Goal: Transaction & Acquisition: Book appointment/travel/reservation

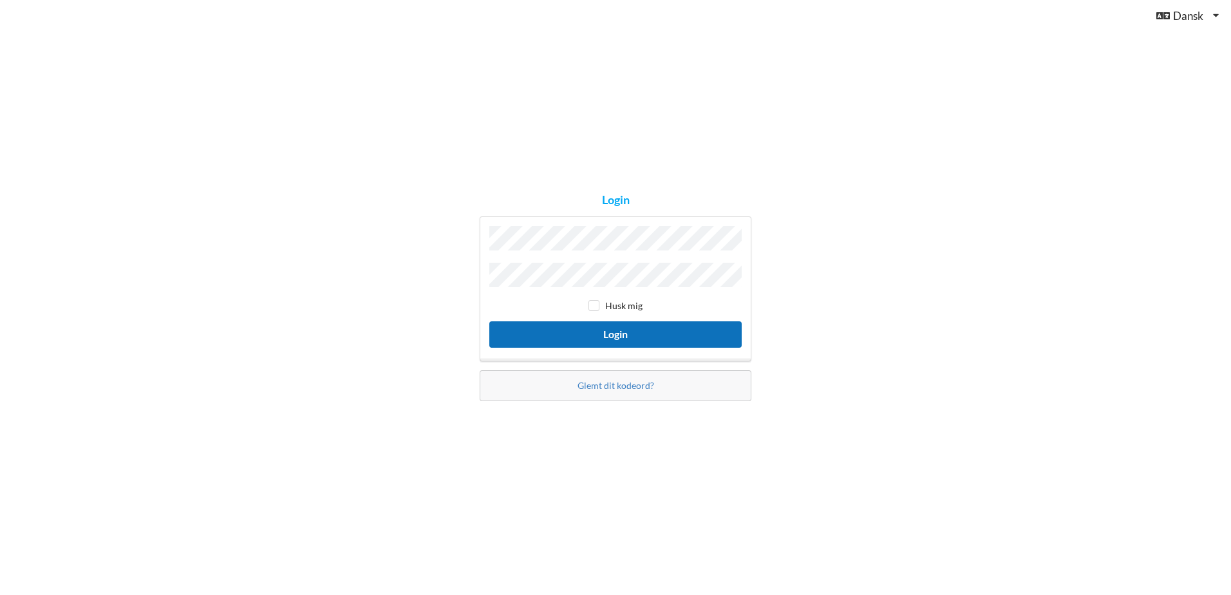
click at [620, 330] on button "Login" at bounding box center [615, 334] width 252 height 26
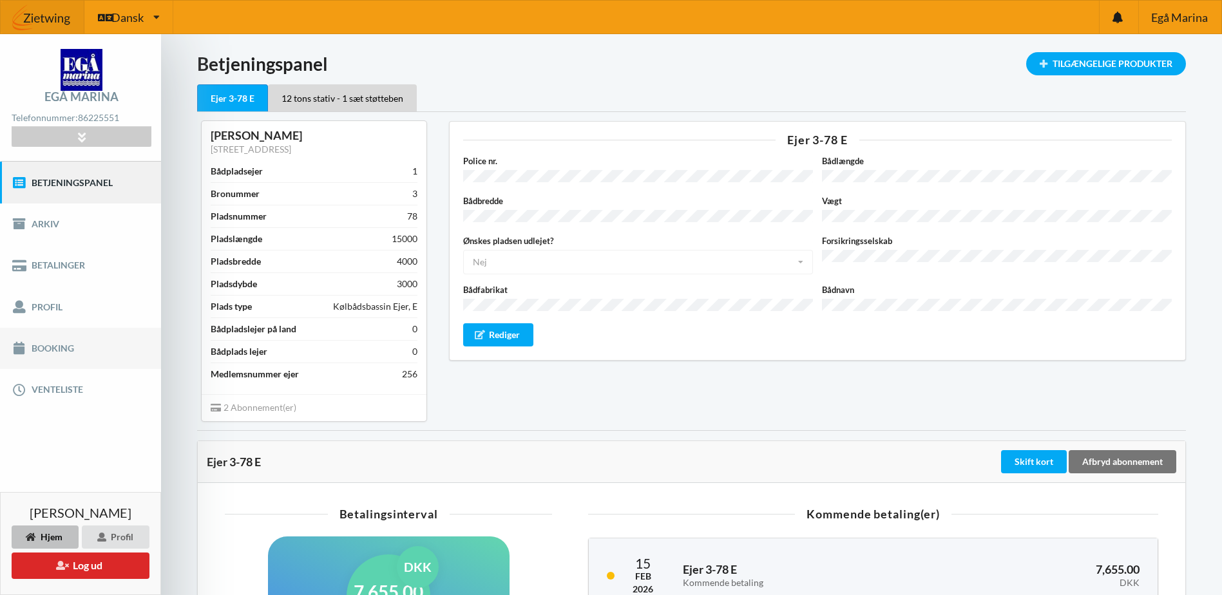
click at [47, 346] on link "Booking" at bounding box center [80, 348] width 161 height 41
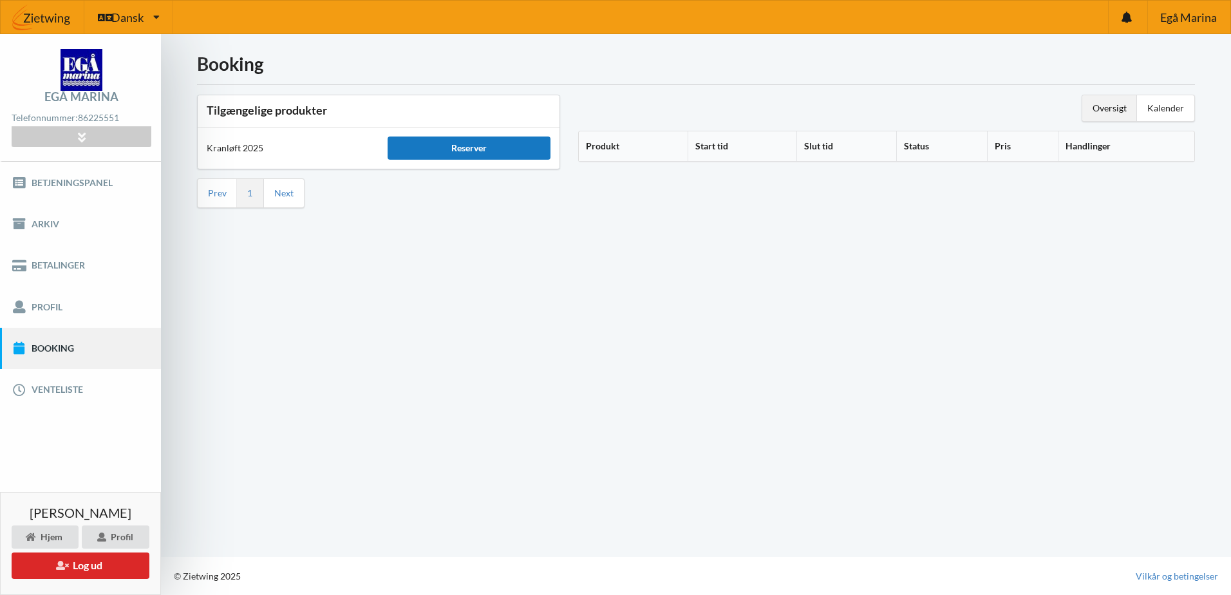
click at [466, 147] on div "Reserver" at bounding box center [469, 148] width 163 height 23
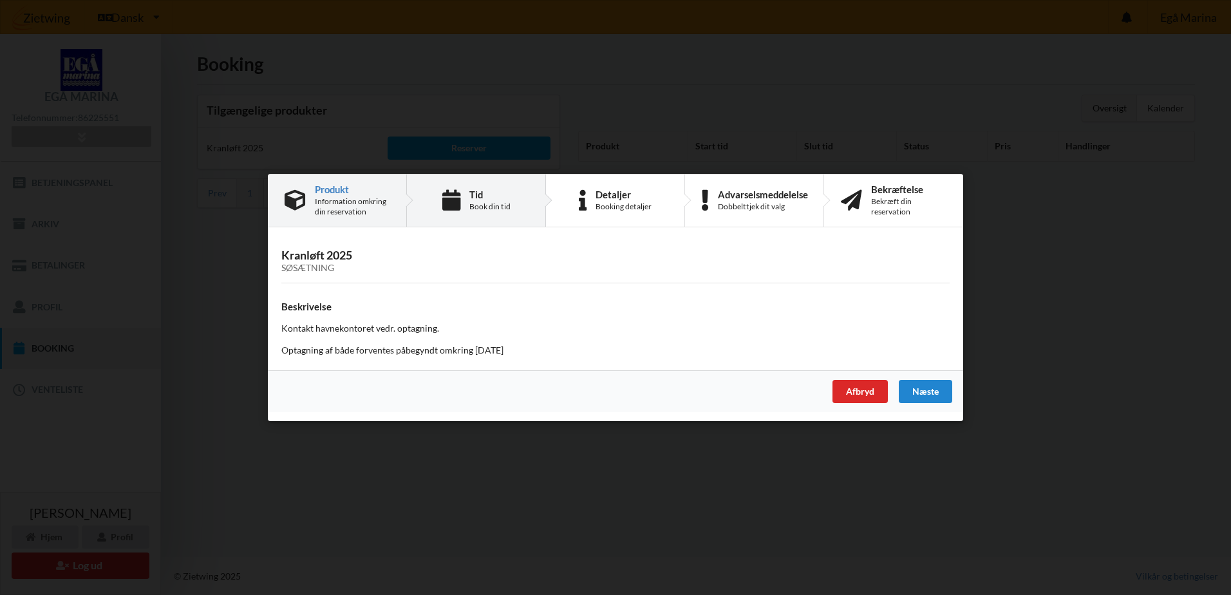
click at [484, 198] on div "Tid" at bounding box center [489, 194] width 41 height 10
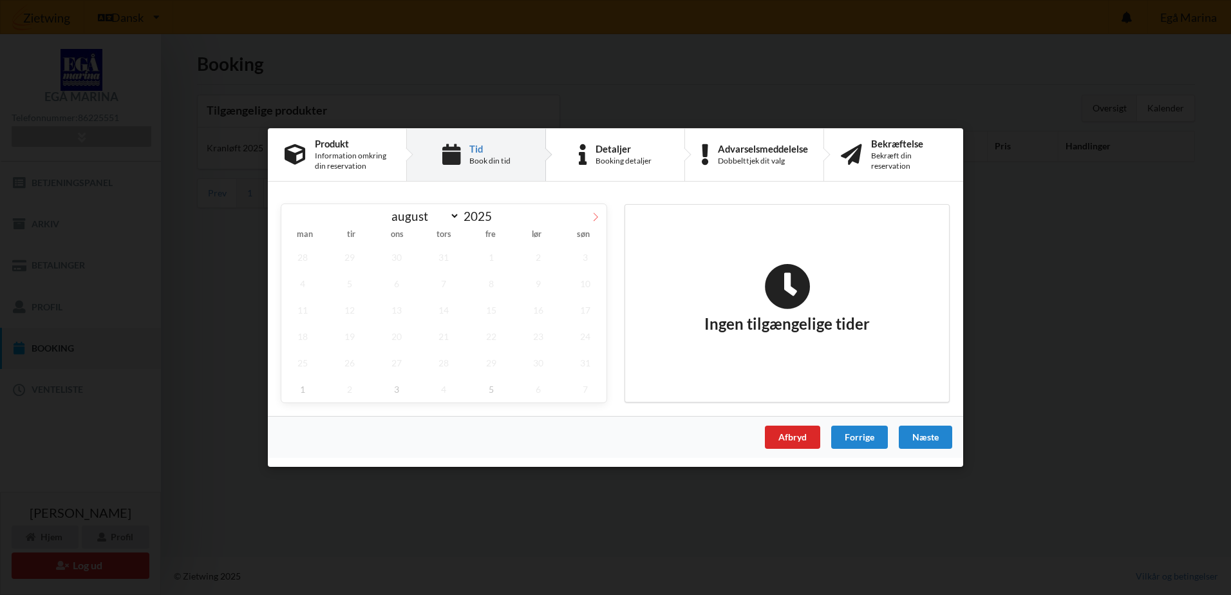
click at [596, 214] on icon at bounding box center [596, 217] width 5 height 8
select select "9"
click at [791, 436] on div "Afbryd" at bounding box center [792, 437] width 55 height 23
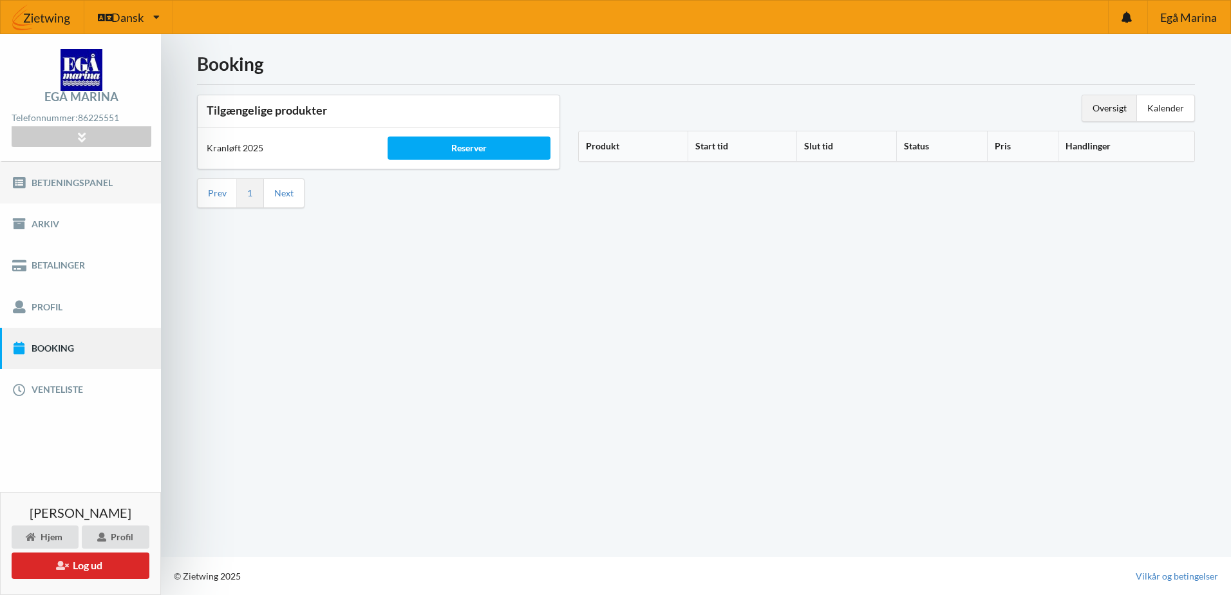
click at [87, 180] on link "Betjeningspanel" at bounding box center [80, 182] width 161 height 41
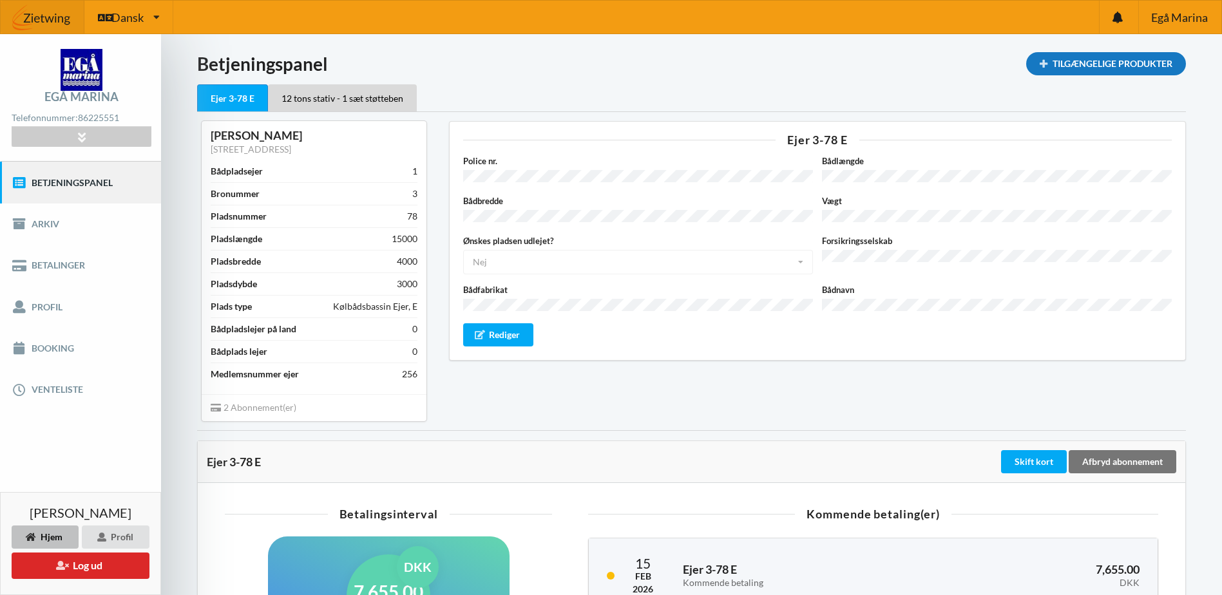
click at [1099, 59] on div "Tilgængelige Produkter" at bounding box center [1106, 63] width 160 height 23
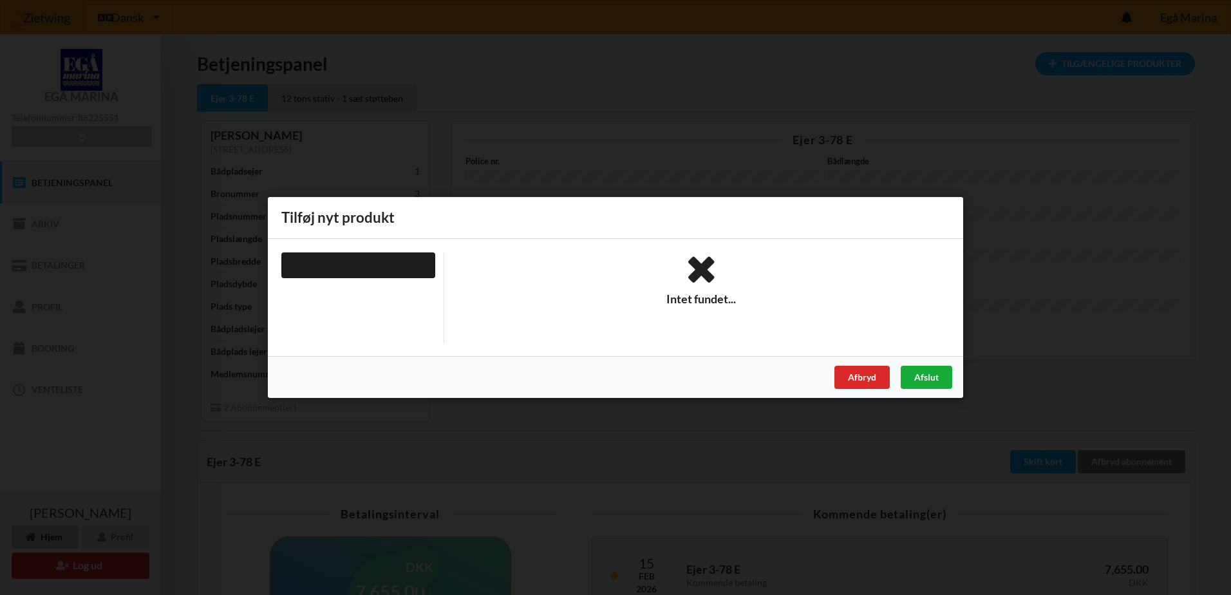
click at [925, 372] on div "Afslut" at bounding box center [927, 377] width 52 height 23
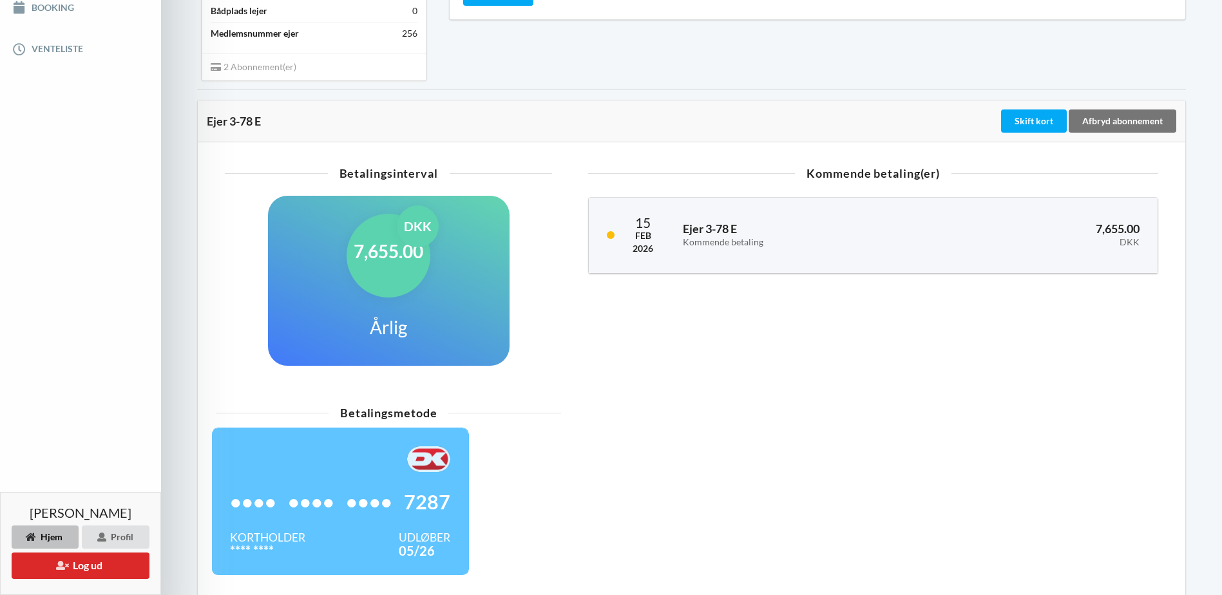
scroll to position [147, 0]
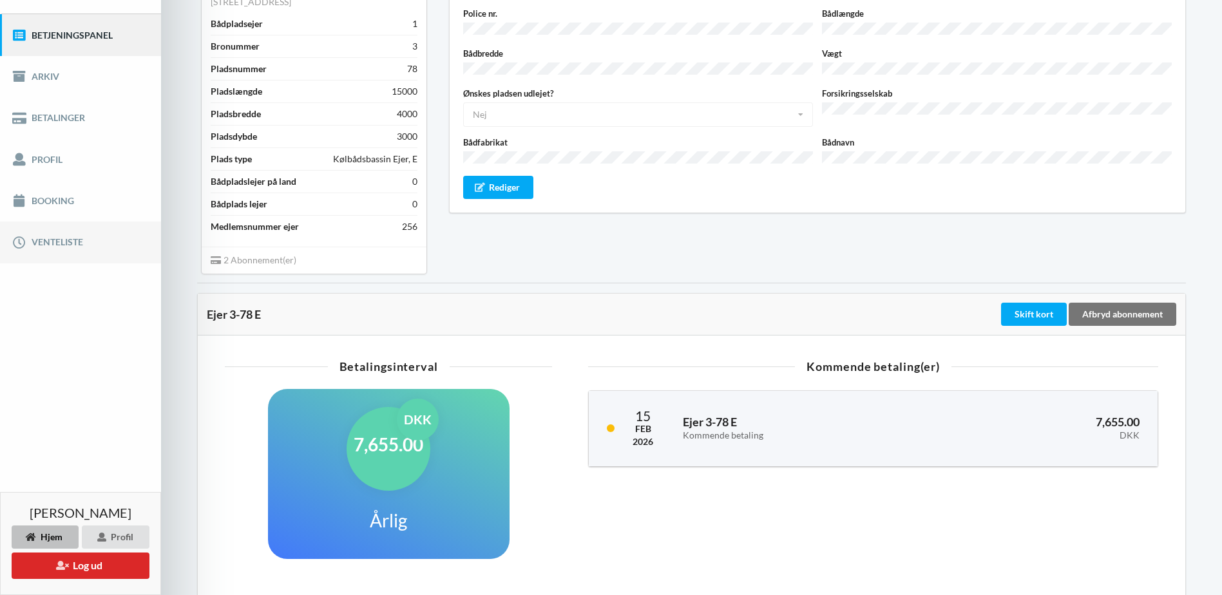
click at [80, 239] on link "Venteliste" at bounding box center [80, 242] width 161 height 41
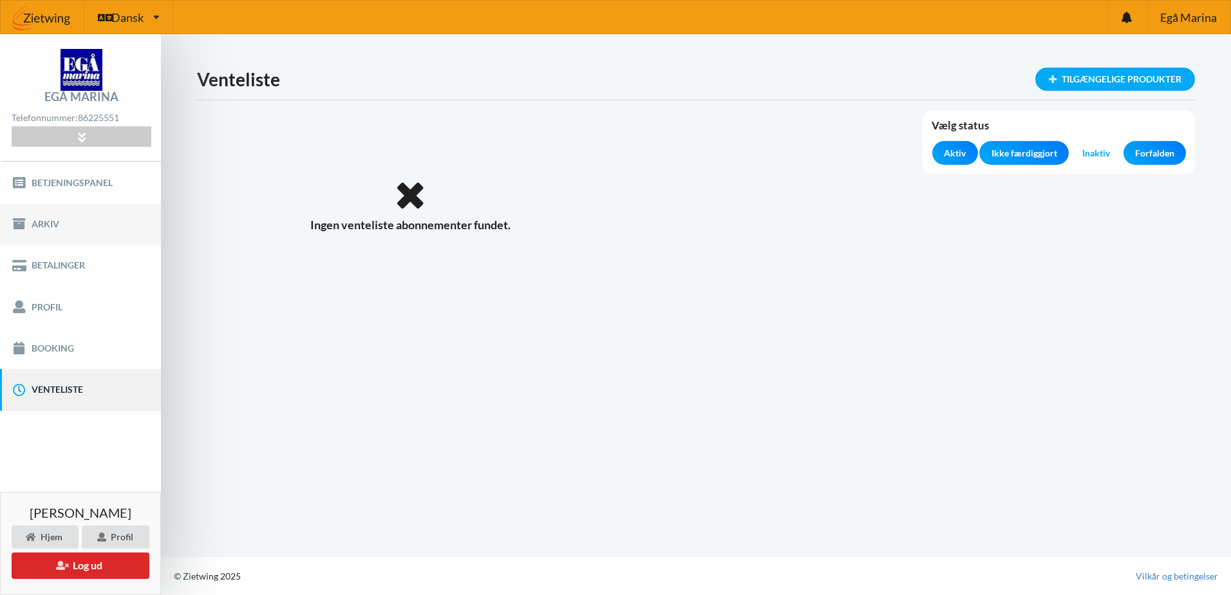
click at [57, 223] on link "Arkiv" at bounding box center [80, 224] width 161 height 41
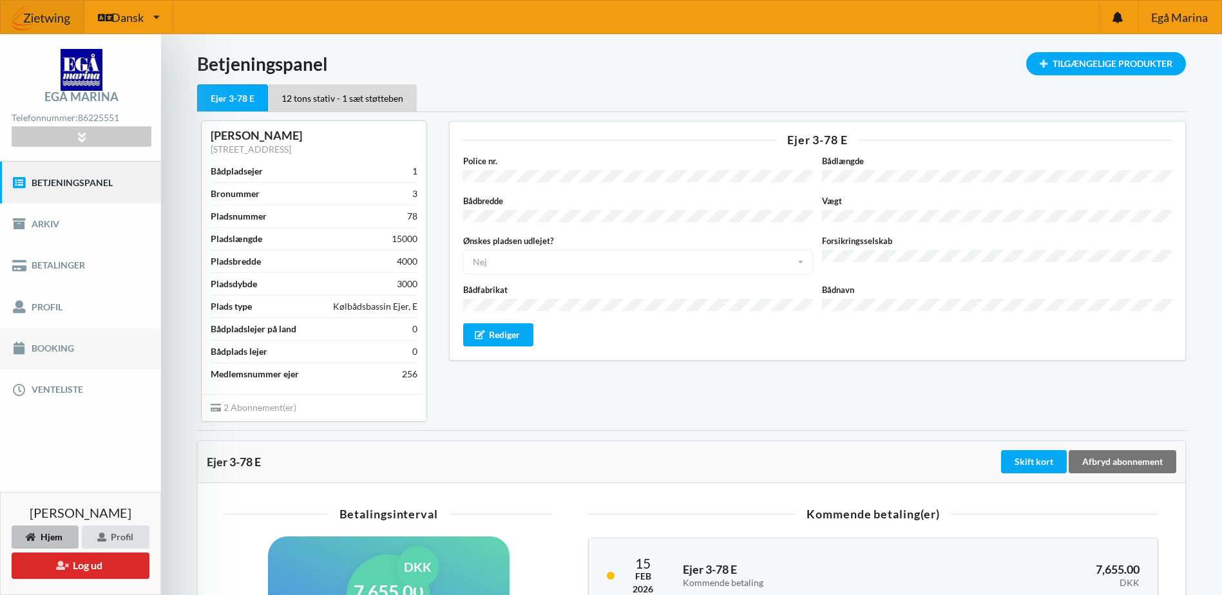
click at [55, 349] on link "Booking" at bounding box center [80, 348] width 161 height 41
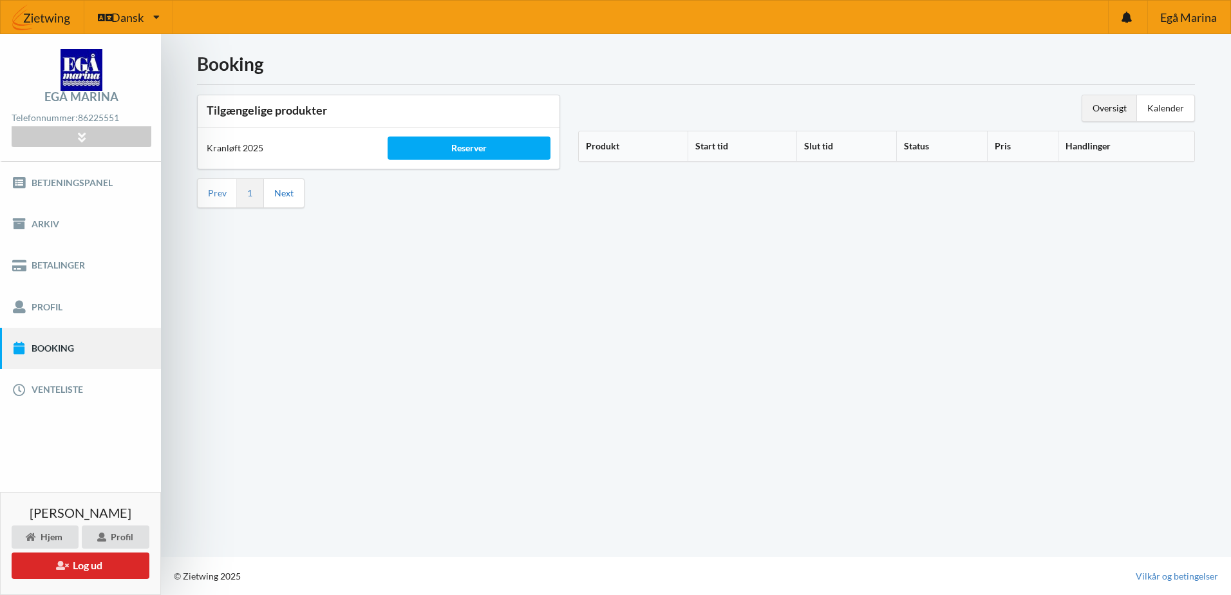
click at [287, 192] on link "Next" at bounding box center [283, 193] width 19 height 12
click at [648, 144] on th "Produkt" at bounding box center [633, 146] width 109 height 30
click at [491, 145] on div "Reserver" at bounding box center [469, 148] width 163 height 23
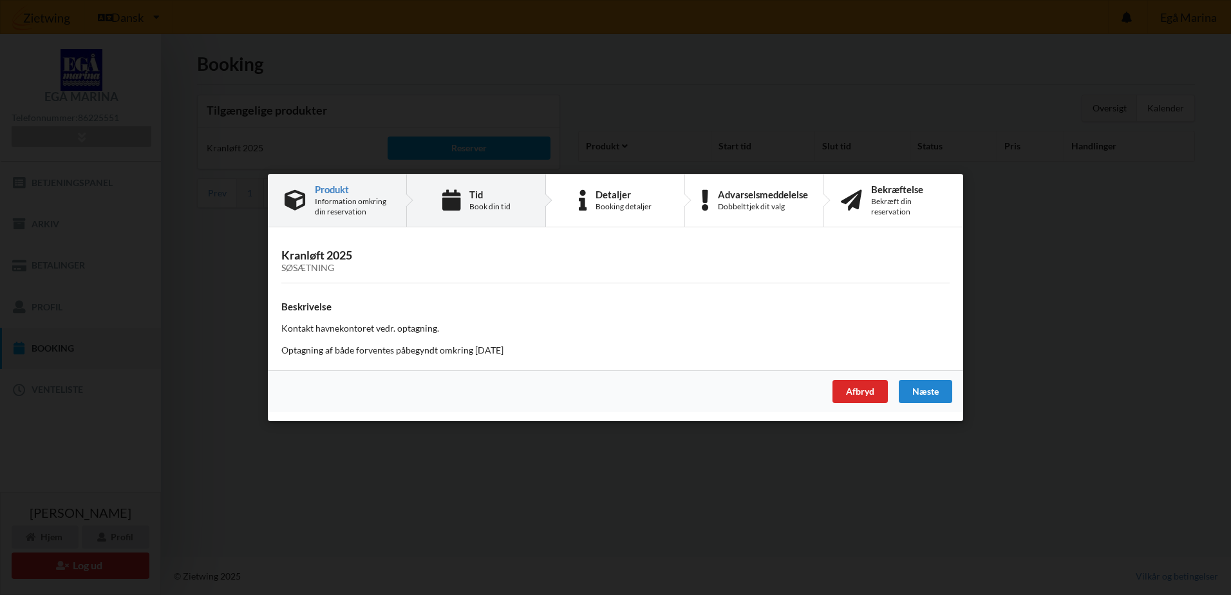
click at [484, 196] on div "Tid" at bounding box center [489, 194] width 41 height 10
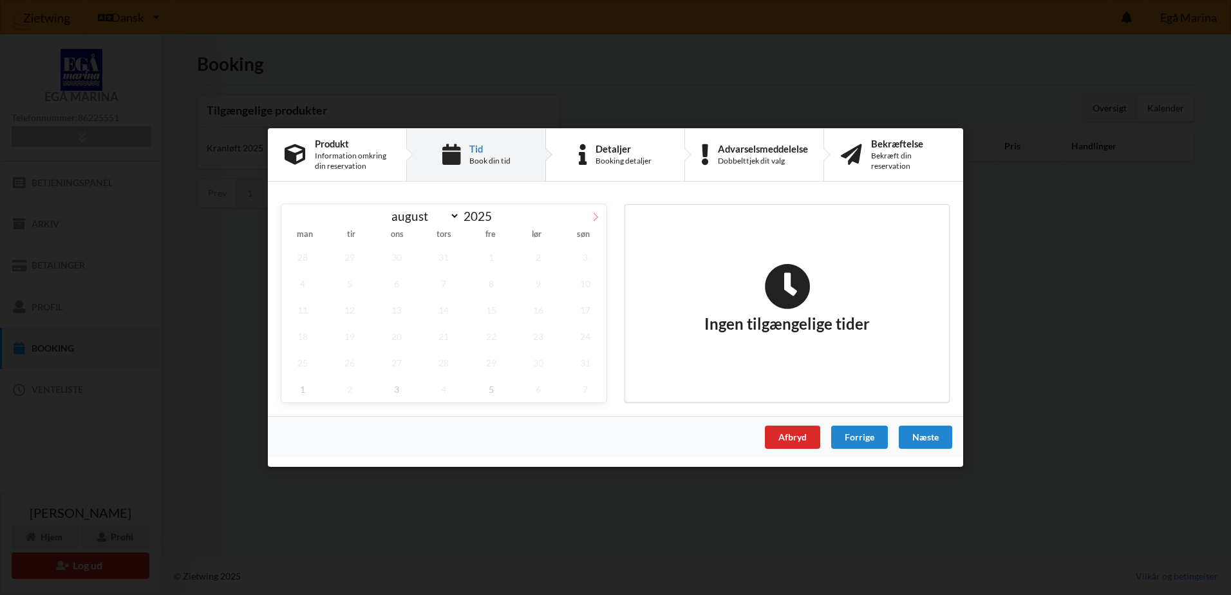
click at [595, 215] on icon at bounding box center [595, 217] width 9 height 9
click at [291, 216] on icon at bounding box center [292, 217] width 5 height 8
select select "9"
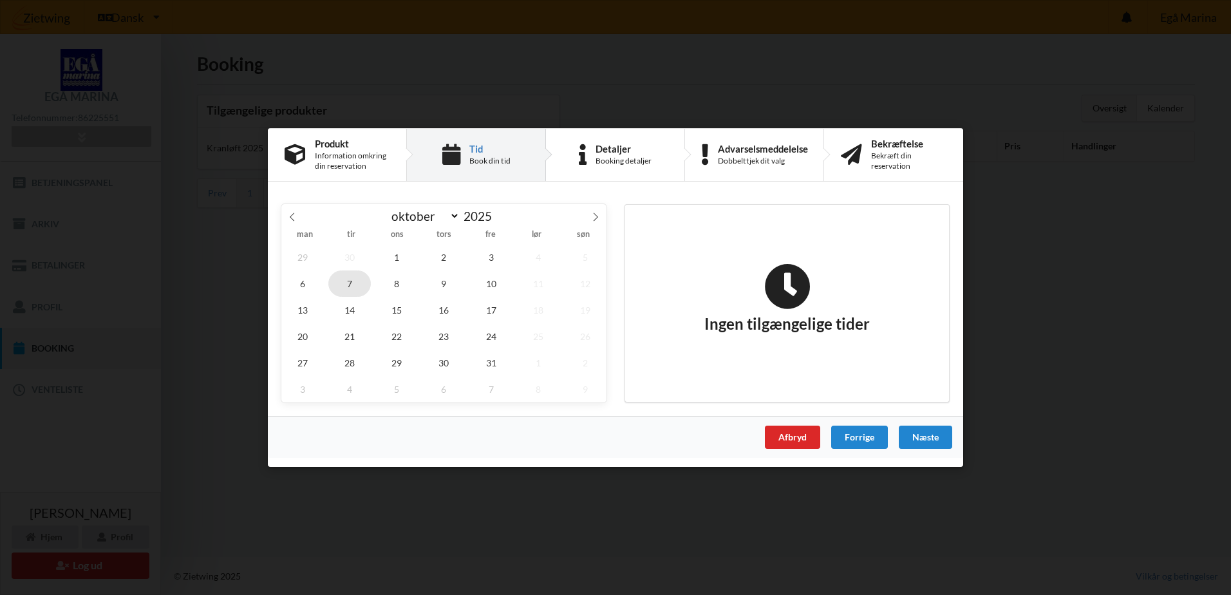
click at [350, 282] on span "7" at bounding box center [349, 283] width 43 height 26
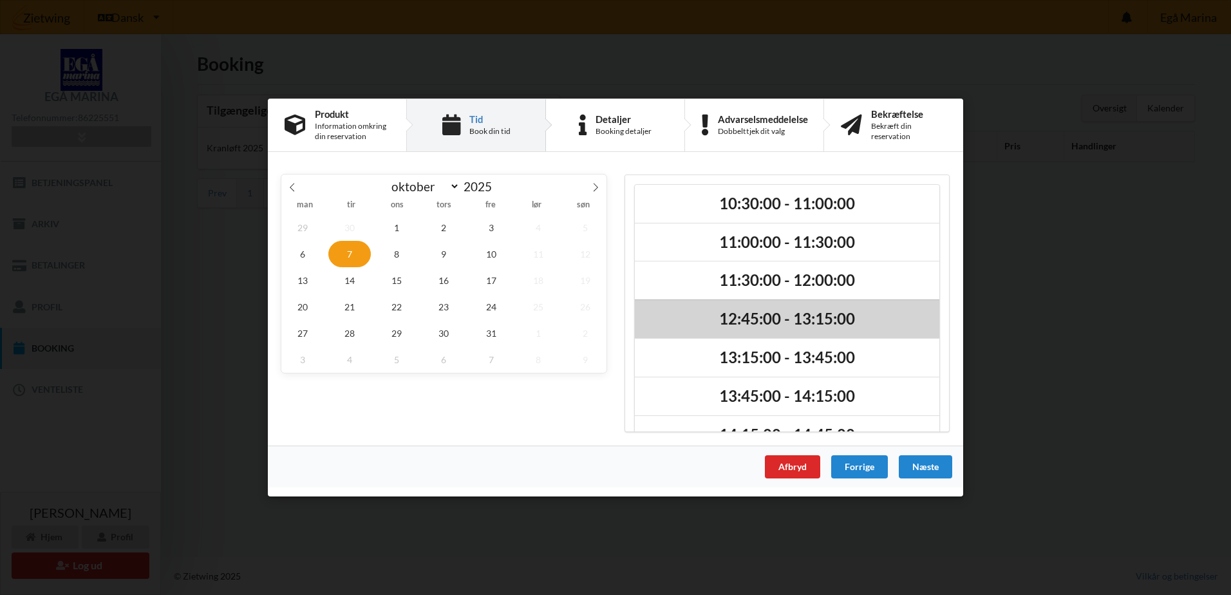
click at [748, 315] on h2 "12:45:00 - 13:15:00" at bounding box center [787, 319] width 287 height 20
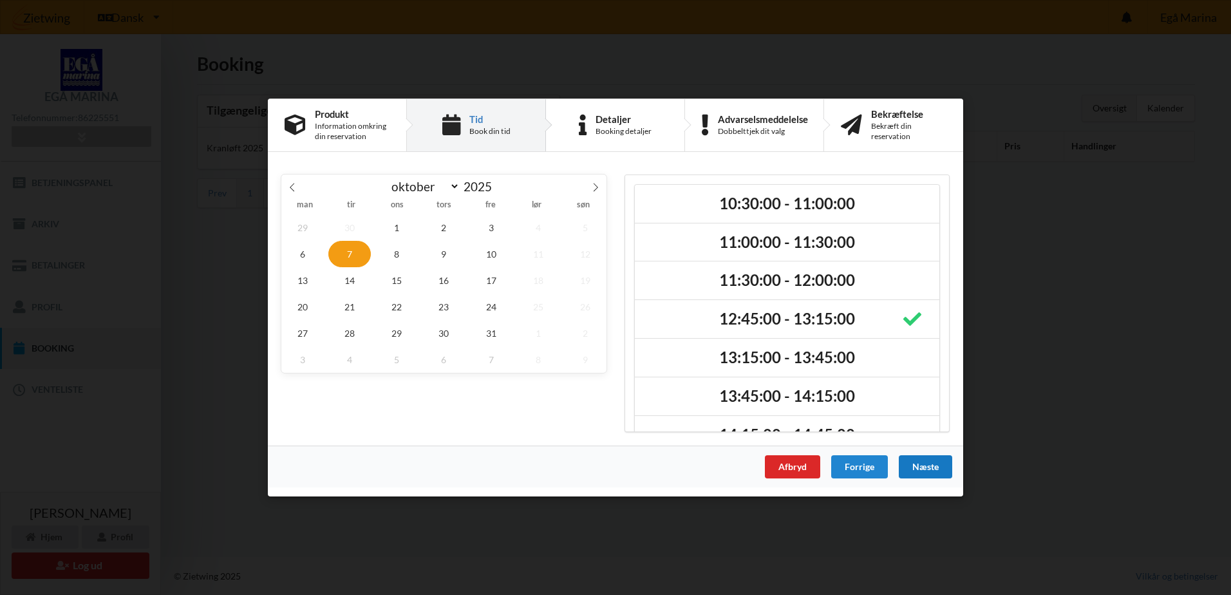
click at [925, 463] on div "Næste" at bounding box center [925, 466] width 53 height 23
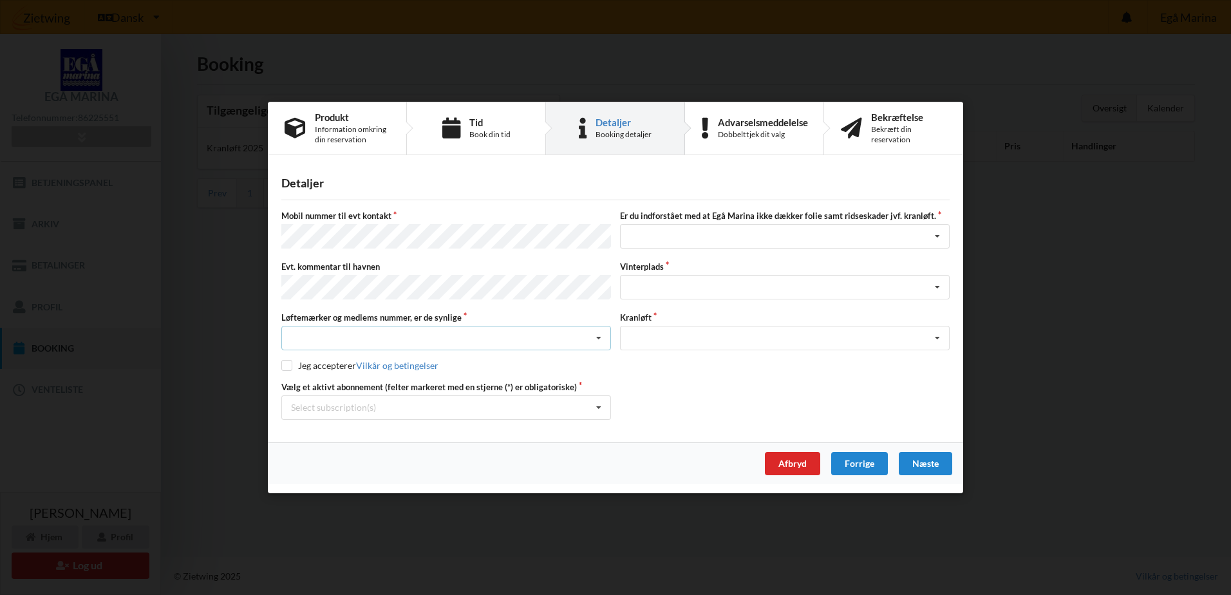
click at [599, 332] on icon at bounding box center [598, 339] width 19 height 24
click at [415, 384] on div "Ja, mine mærker er synlige og intakte" at bounding box center [446, 386] width 328 height 24
click at [287, 366] on input "checkbox" at bounding box center [286, 365] width 11 height 11
checkbox input "true"
click at [937, 237] on icon at bounding box center [937, 237] width 19 height 24
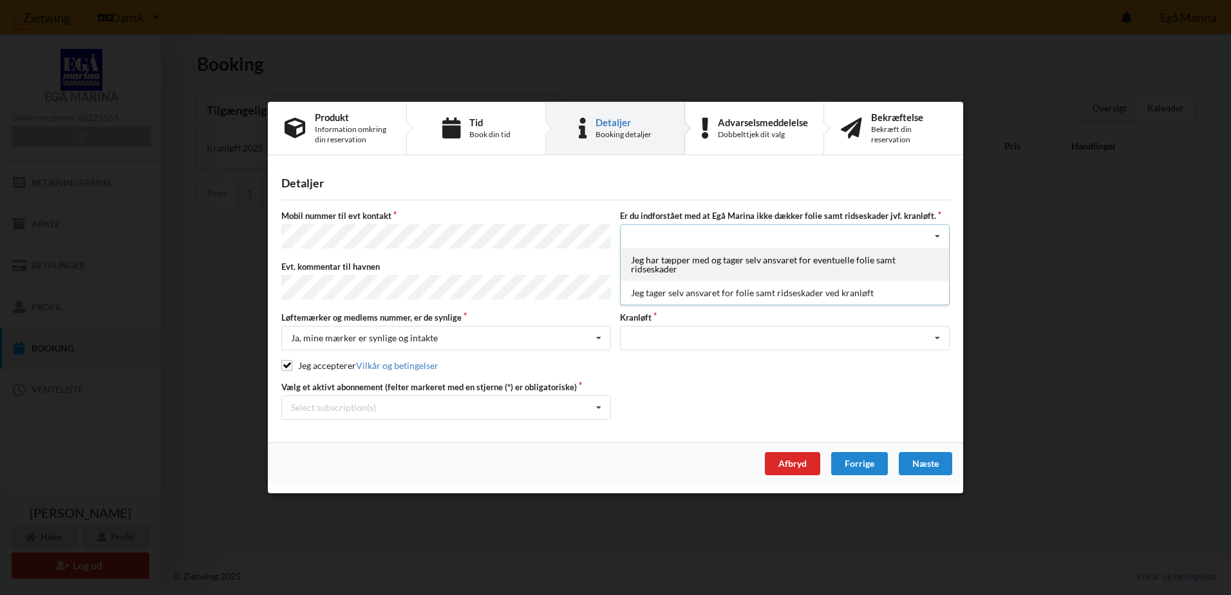
click at [771, 262] on div "Jeg har tæpper med og tager selv ansvaret for eventuelle folie samt ridseskader" at bounding box center [785, 265] width 328 height 33
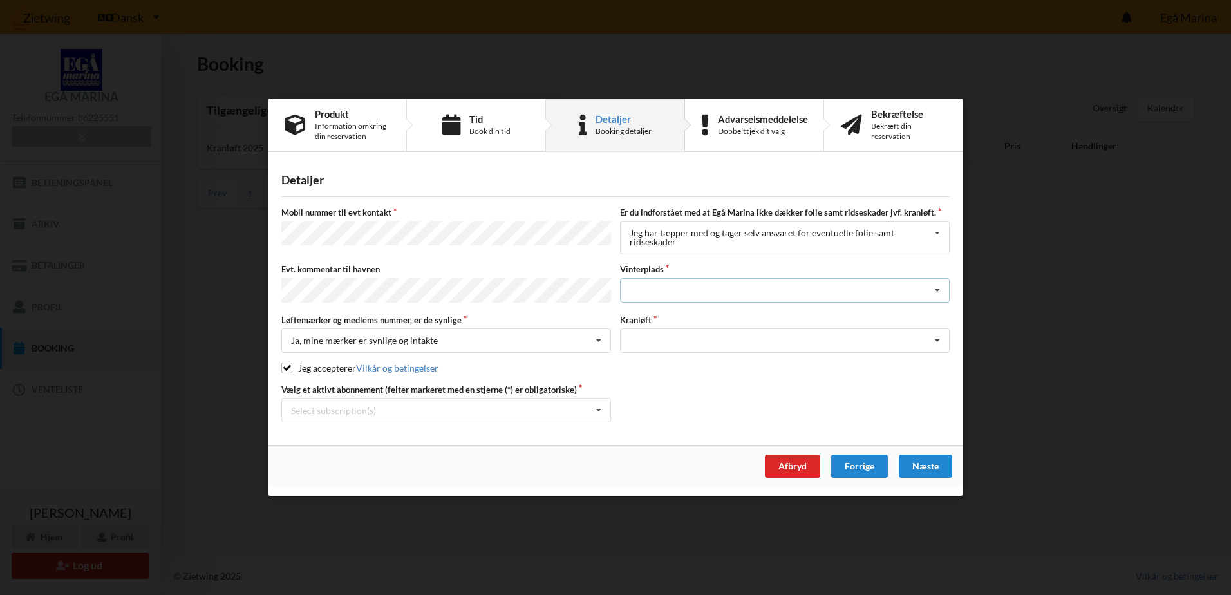
click at [938, 290] on icon at bounding box center [937, 291] width 19 height 24
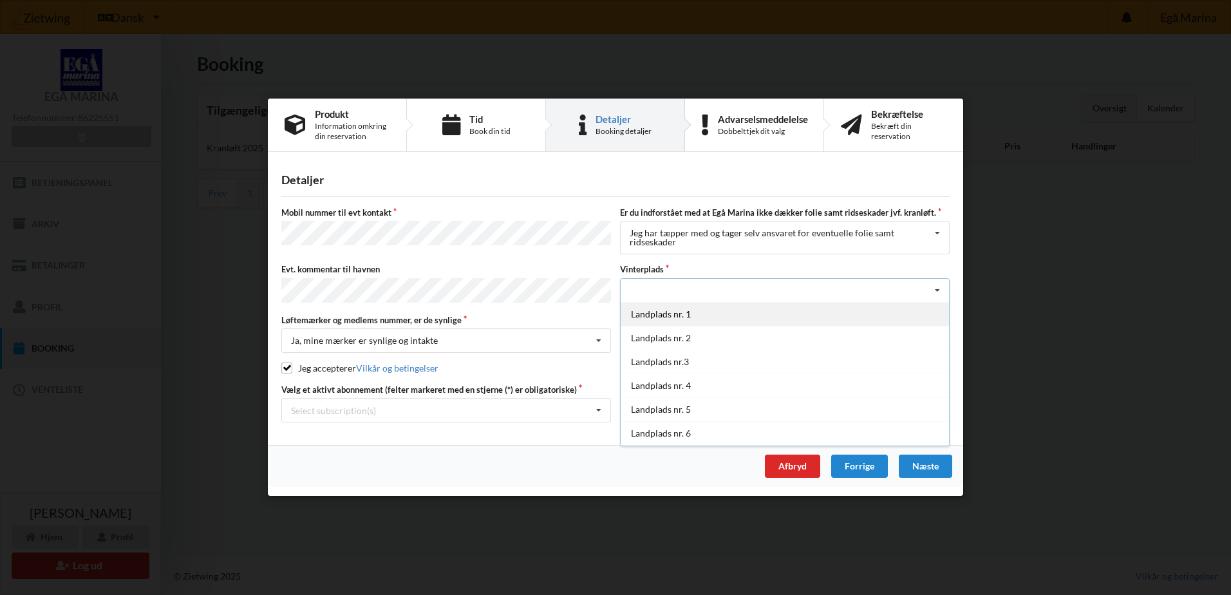
click at [684, 316] on div "Landplads nr. 1" at bounding box center [785, 314] width 328 height 24
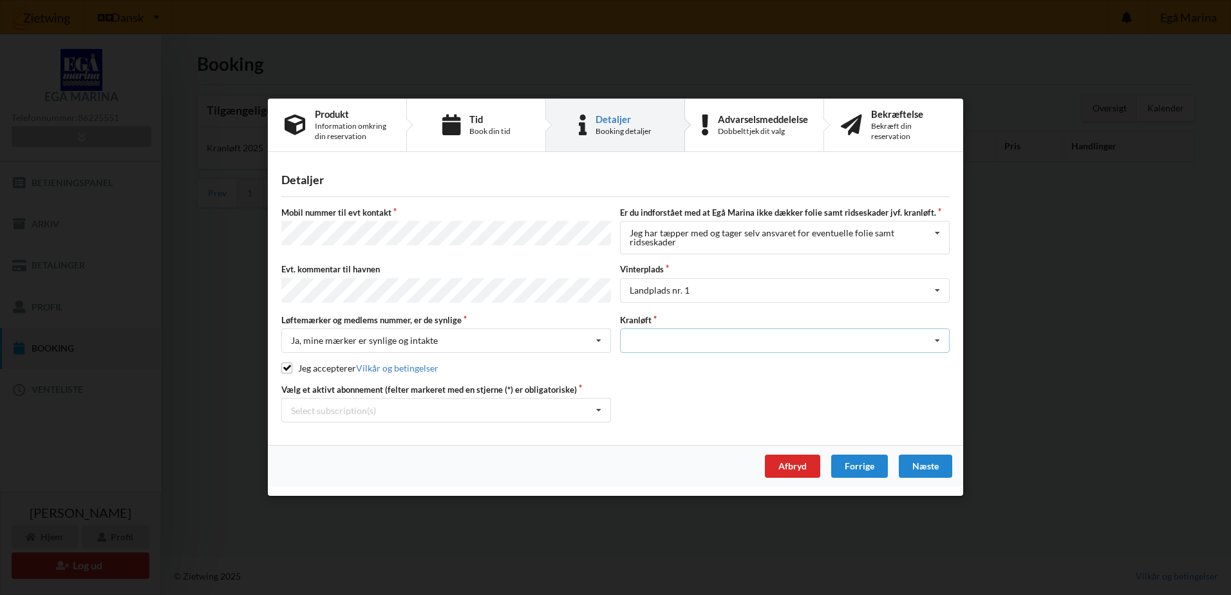
click at [939, 339] on icon at bounding box center [937, 342] width 19 height 24
click at [659, 362] on div "Optagning" at bounding box center [785, 365] width 328 height 24
click at [929, 462] on div "Næste" at bounding box center [925, 466] width 53 height 23
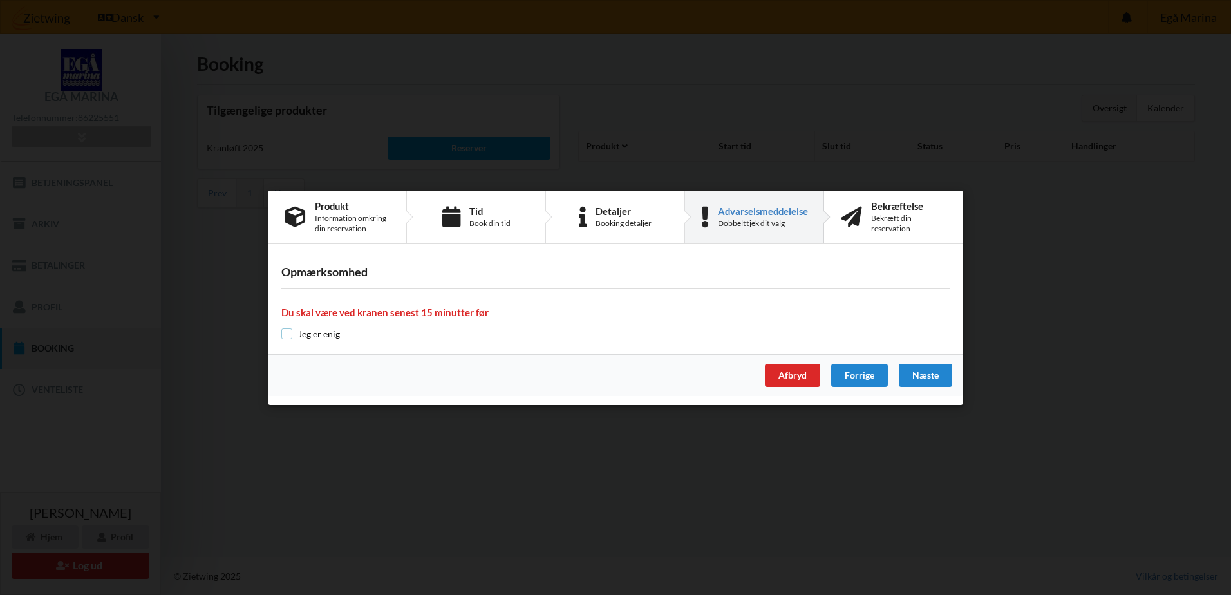
click at [285, 330] on input "checkbox" at bounding box center [286, 333] width 11 height 11
checkbox input "true"
click at [931, 371] on div "Næste" at bounding box center [925, 375] width 53 height 23
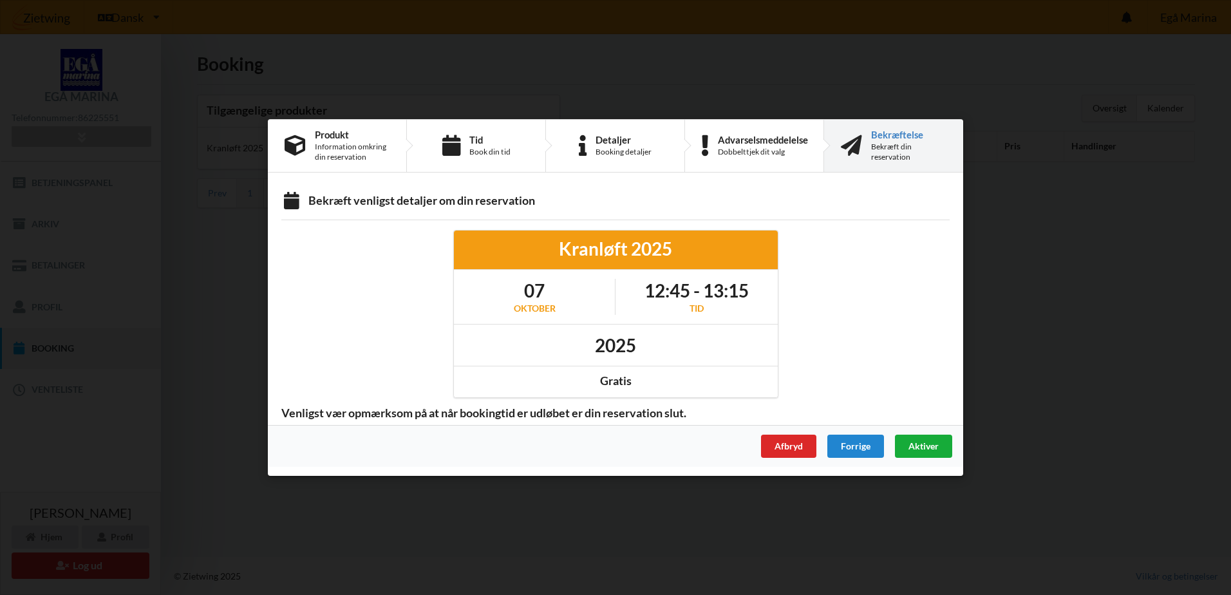
click at [928, 441] on span "Aktiver" at bounding box center [924, 445] width 30 height 11
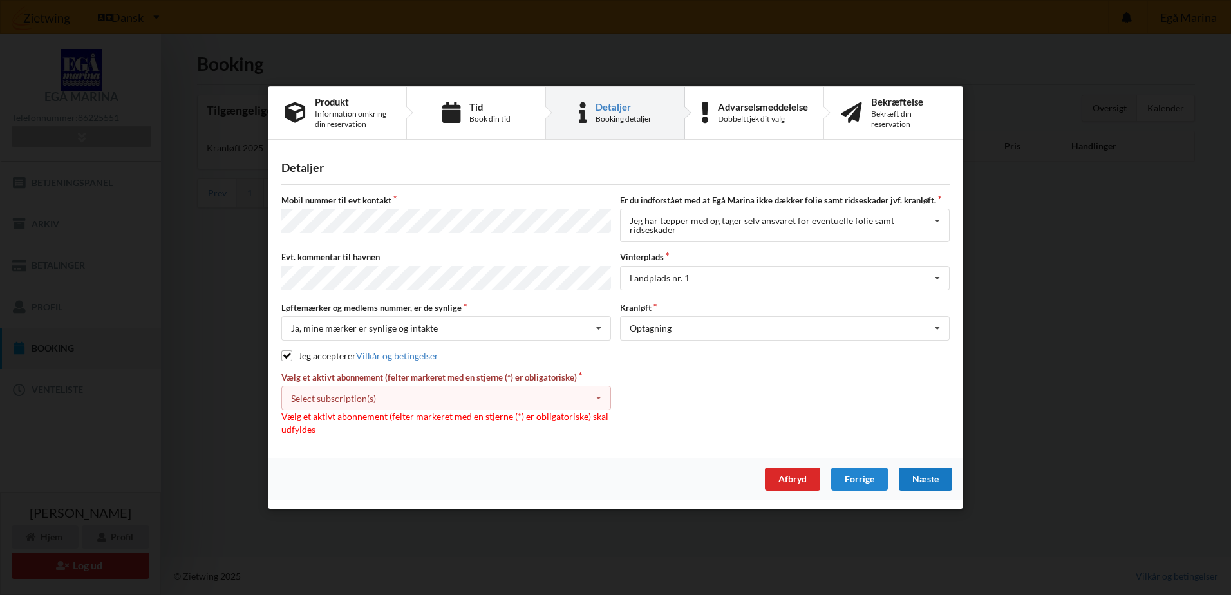
click at [600, 393] on icon at bounding box center [598, 398] width 19 height 24
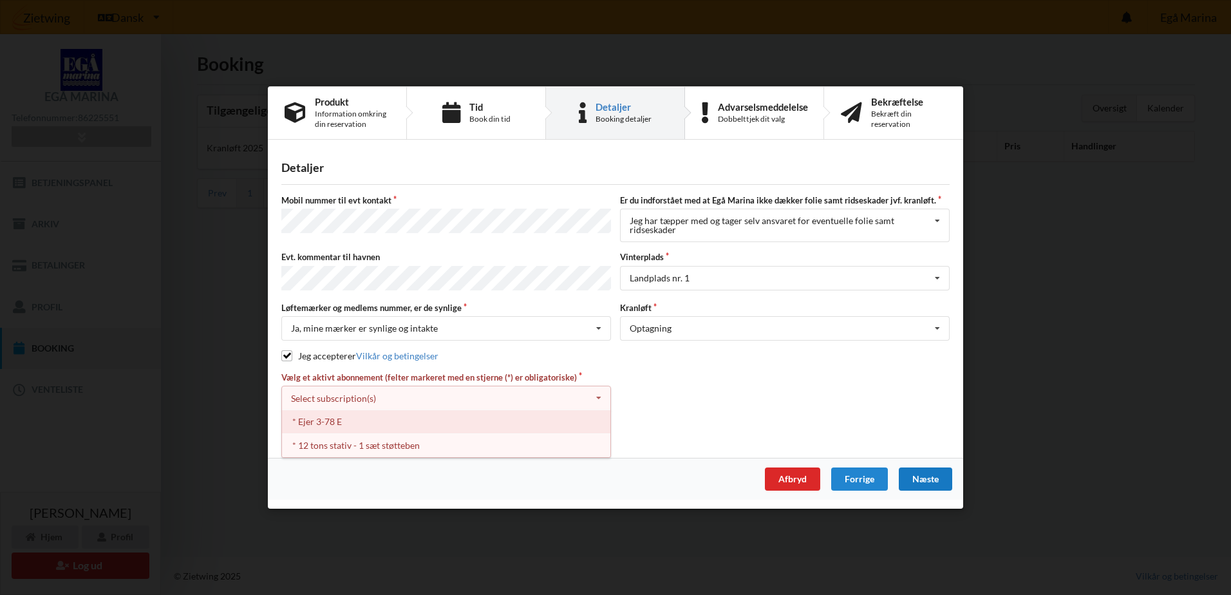
click at [373, 415] on div "* Ejer 3-78 E" at bounding box center [446, 422] width 328 height 24
click at [412, 420] on div "* 12 tons stativ - 1 sæt støtteben" at bounding box center [446, 422] width 328 height 24
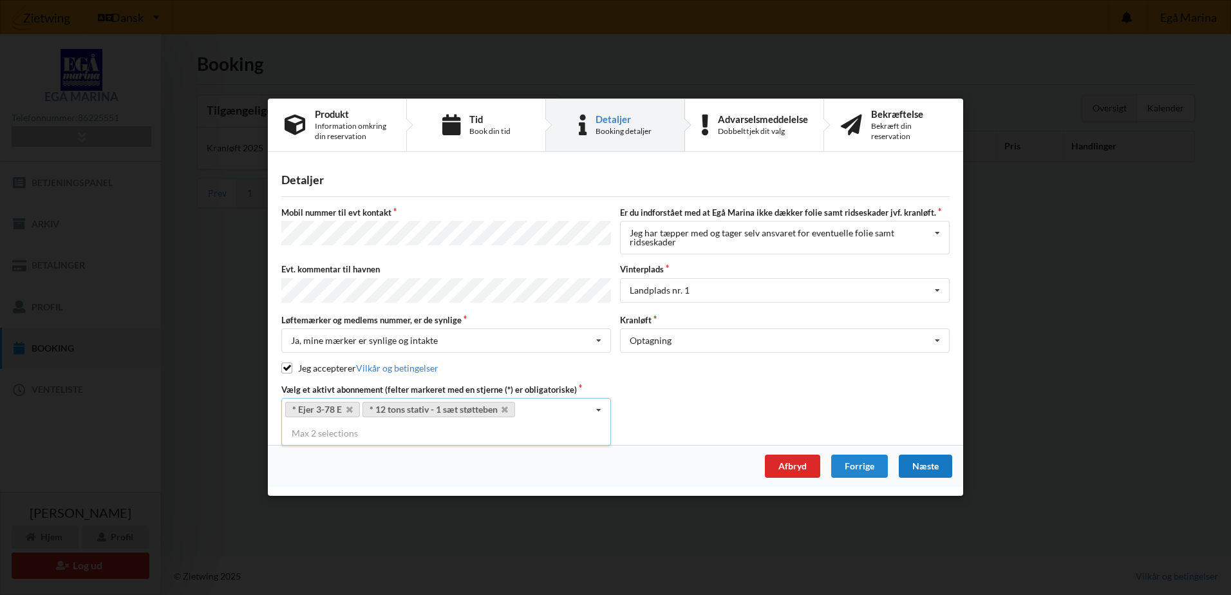
click at [649, 422] on div "Detaljer Mobil nummer til evt kontakt Er du indforstået med at Egå Marina ikke …" at bounding box center [616, 303] width 696 height 285
click at [929, 464] on div "Næste" at bounding box center [925, 466] width 53 height 23
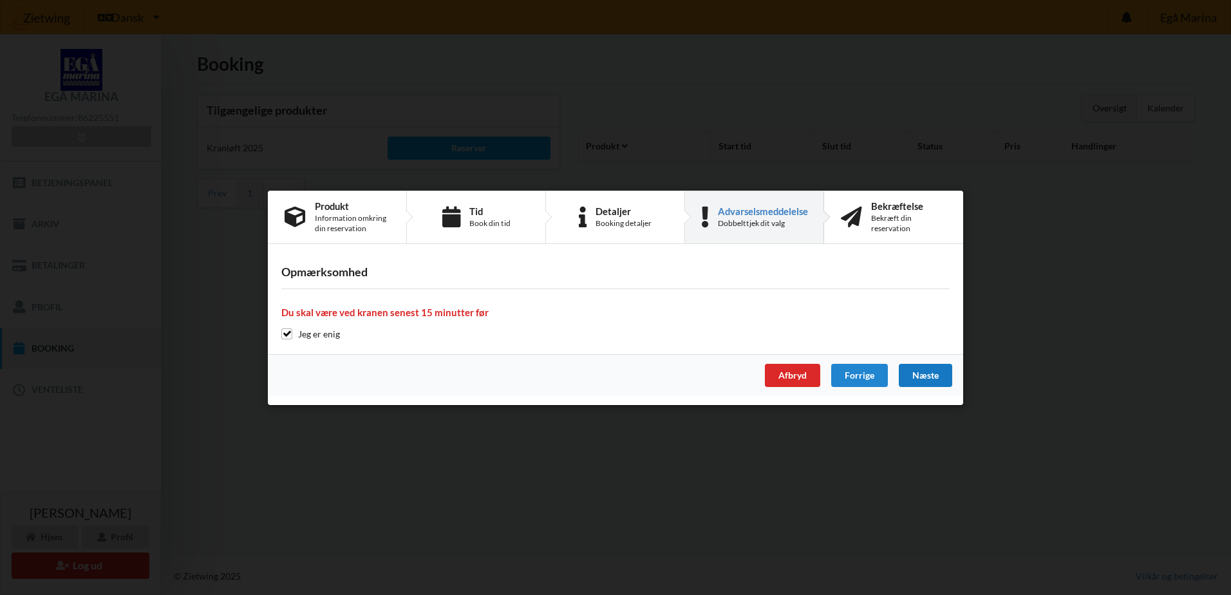
click at [932, 376] on div "Næste" at bounding box center [925, 375] width 53 height 23
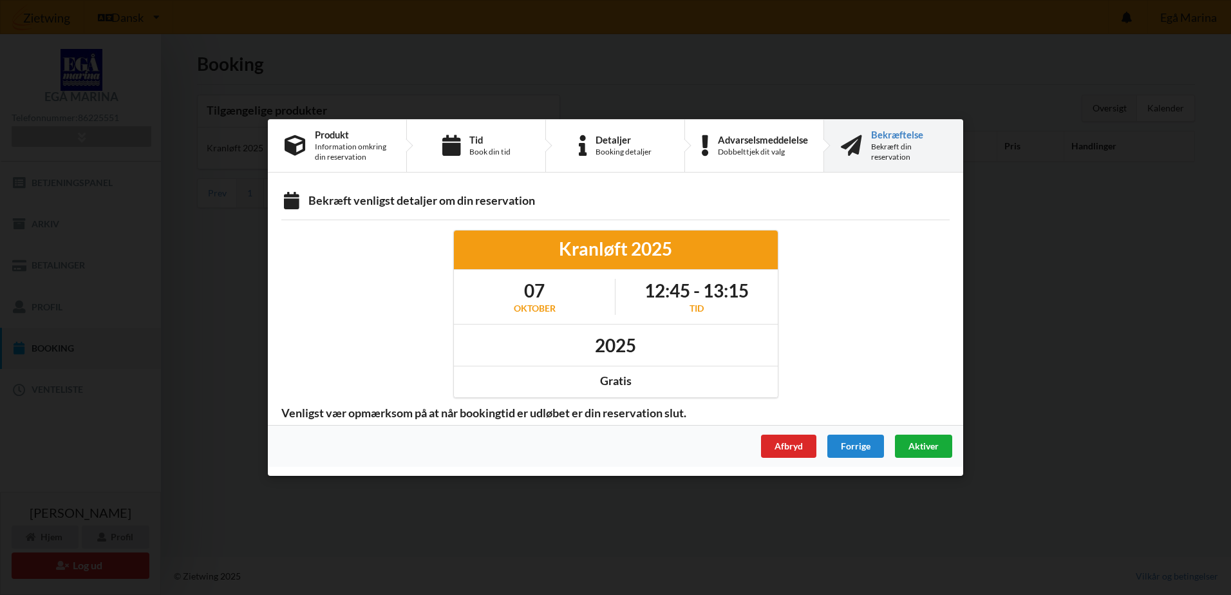
click at [927, 443] on span "Aktiver" at bounding box center [924, 445] width 30 height 11
